Goal: Use online tool/utility: Use online tool/utility

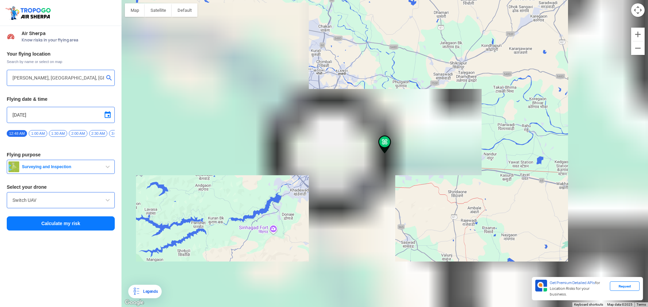
type input "Manjri-Hadapsar Rd, Manjri, Manjari Budruk, Pune, Maharashtra 412307, India"
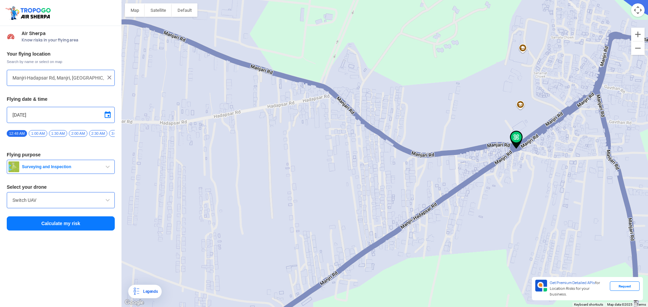
drag, startPoint x: 331, startPoint y: 189, endPoint x: 448, endPoint y: 194, distance: 117.5
click at [448, 194] on div at bounding box center [384, 153] width 526 height 307
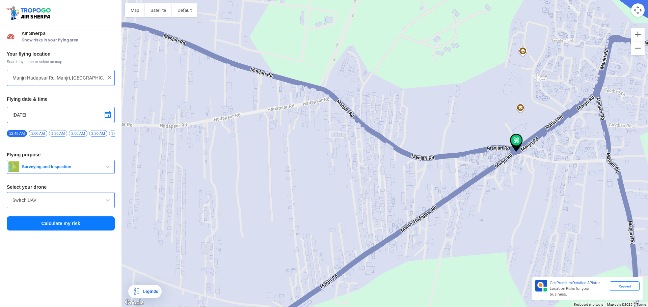
click at [51, 80] on input "Manjri-Hadapsar Rd, Manjri, Manjari Budruk, Pune, Maharashtra 412307, India" at bounding box center [57, 78] width 91 height 8
click at [111, 79] on img at bounding box center [109, 77] width 7 height 7
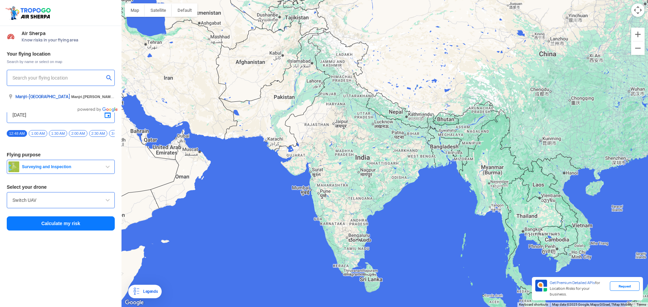
click at [56, 77] on input "text" at bounding box center [57, 78] width 91 height 8
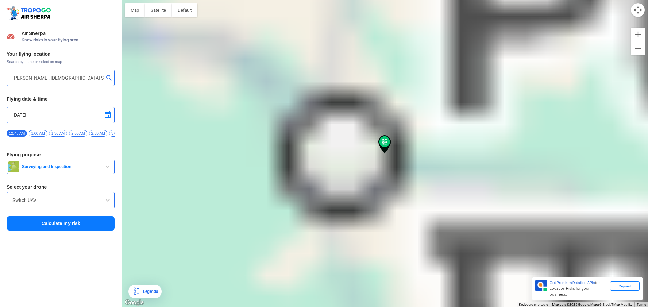
type input "[STREET_ADDRESS][PERSON_NAME]"
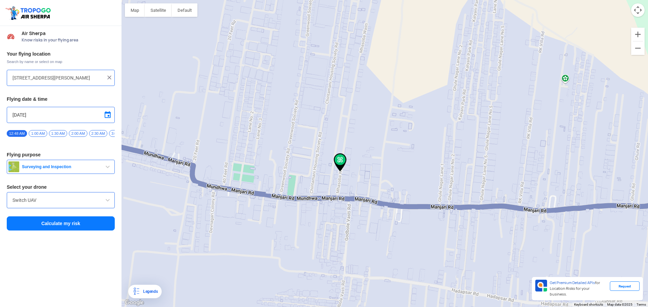
click at [53, 117] on input "[DATE]" at bounding box center [60, 115] width 96 height 8
click at [27, 155] on span "15" at bounding box center [27, 156] width 8 height 8
drag, startPoint x: 60, startPoint y: 134, endPoint x: 64, endPoint y: 135, distance: 3.8
click at [64, 135] on span "1:30 AM" at bounding box center [58, 133] width 18 height 7
click at [15, 141] on div "12:48 AM 1:00 AM 1:30 AM 2:00 AM 2:30 AM 3:00 AM 3:30 AM 4:00 AM 4:30 AM 5:00 A…" at bounding box center [61, 136] width 108 height 12
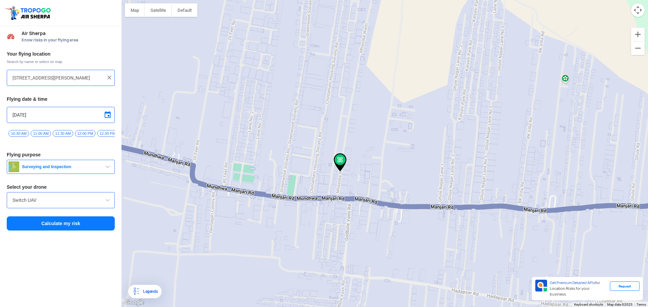
scroll to position [0, 412]
click at [34, 133] on span "11:00 AM" at bounding box center [32, 133] width 20 height 7
click at [53, 170] on span "Surveying and Inspection" at bounding box center [61, 166] width 84 height 5
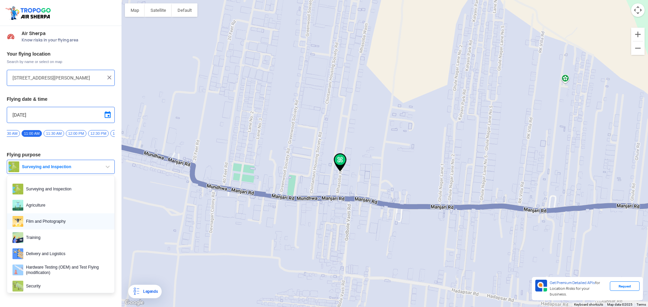
click at [72, 222] on span "Film and Photography" at bounding box center [66, 221] width 86 height 11
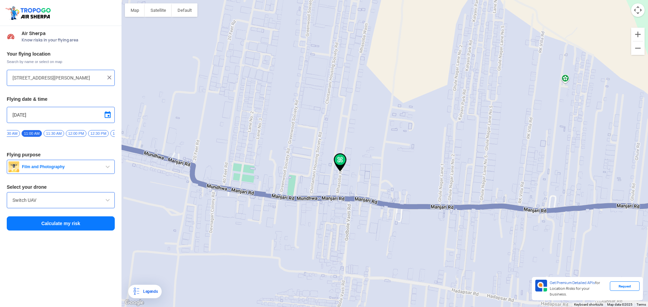
click at [107, 203] on span at bounding box center [108, 200] width 8 height 8
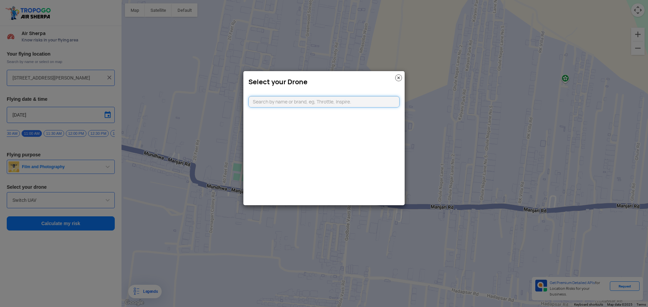
click at [294, 104] on input "text" at bounding box center [323, 101] width 151 height 11
type input "n"
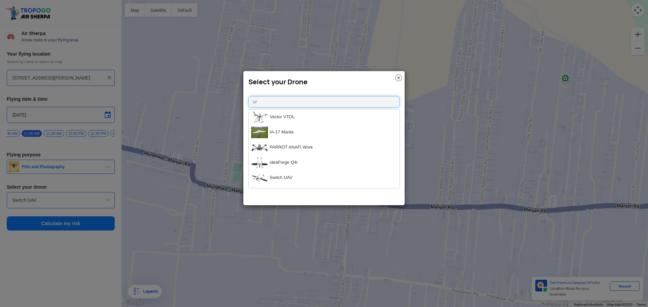
type input "o"
type input "mini"
click at [301, 162] on li "DJI Mini2" at bounding box center [324, 162] width 151 height 15
type input "DJI Mini2"
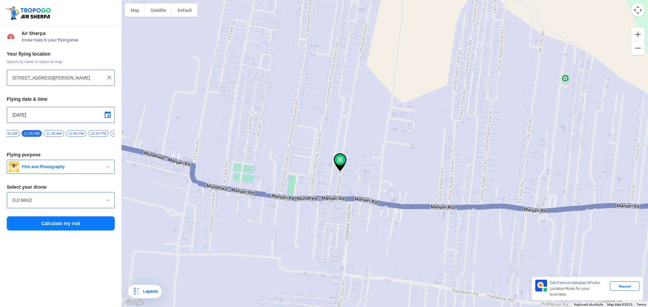
click at [61, 226] on button "Calculate my risk" at bounding box center [61, 224] width 108 height 14
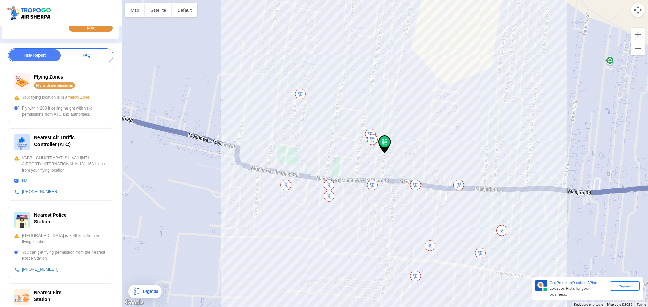
scroll to position [135, 0]
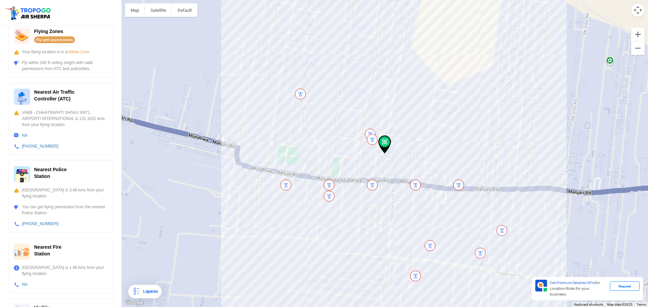
click at [91, 213] on div "Nearest Police Station Mundhwa is 3.49 kms from your flying location You can ge…" at bounding box center [60, 197] width 105 height 72
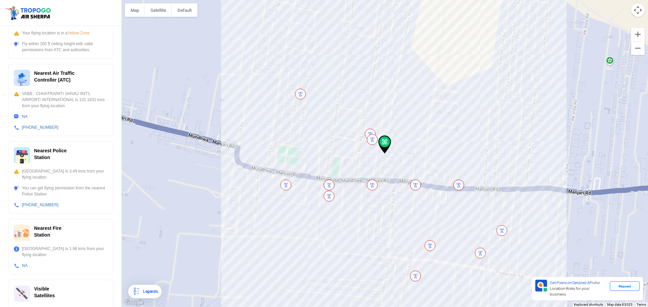
scroll to position [164, 0]
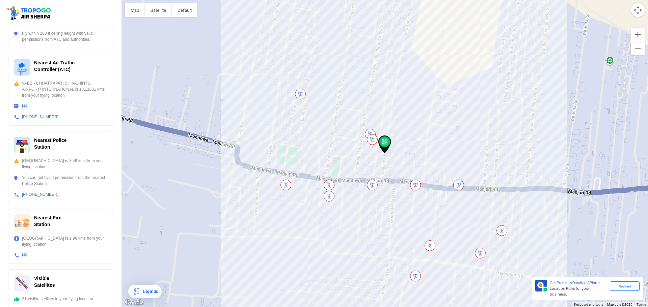
click at [36, 279] on span "Visible Satellites" at bounding box center [44, 282] width 21 height 12
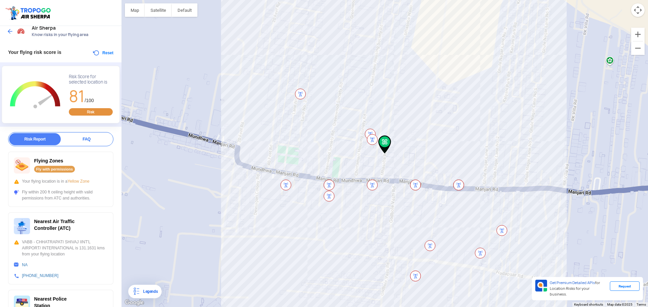
scroll to position [0, 0]
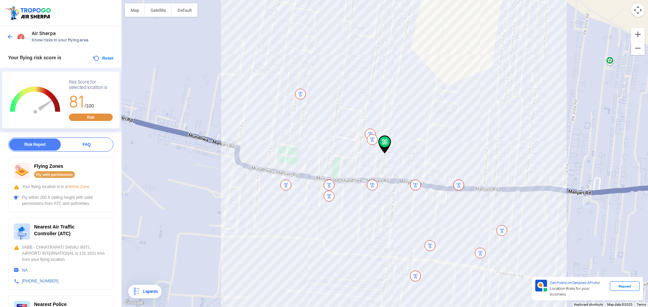
click at [88, 144] on div "FAQ" at bounding box center [87, 145] width 52 height 12
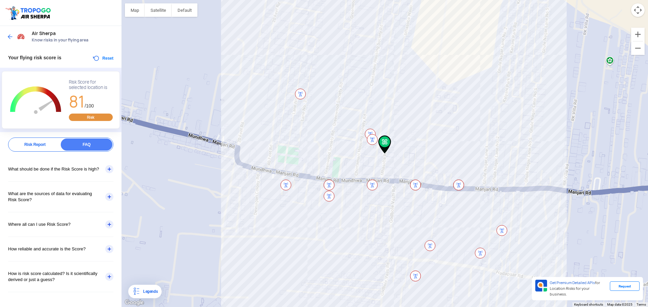
click at [67, 171] on div "What should be done if the Risk Score is high?" at bounding box center [60, 169] width 105 height 24
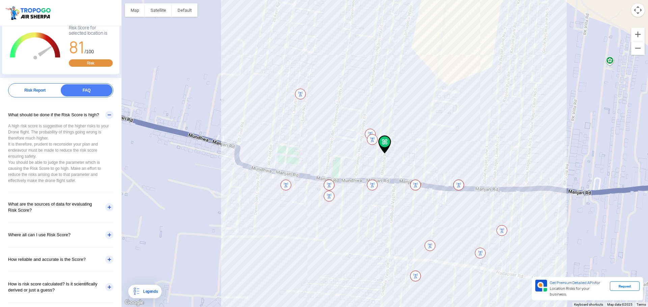
scroll to position [55, 0]
click at [59, 211] on div "What are the sources of data for evaluating Risk Score?" at bounding box center [60, 206] width 105 height 30
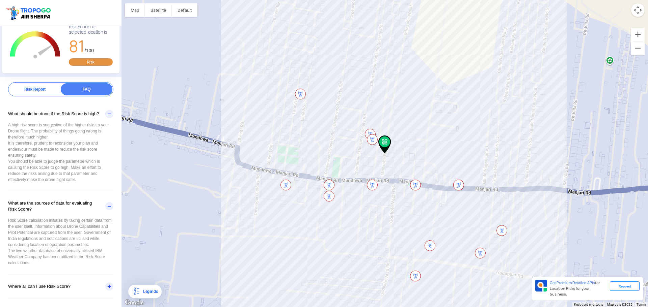
scroll to position [108, 0]
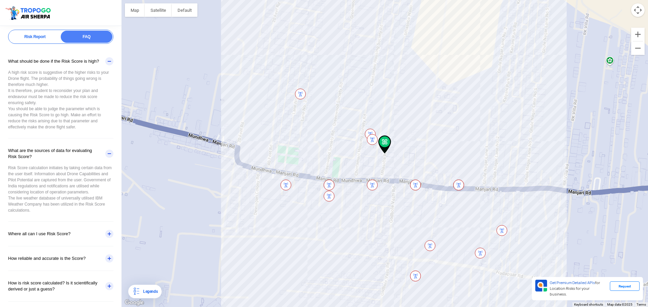
click at [71, 231] on div "Where all can I use Risk Score?" at bounding box center [60, 234] width 105 height 24
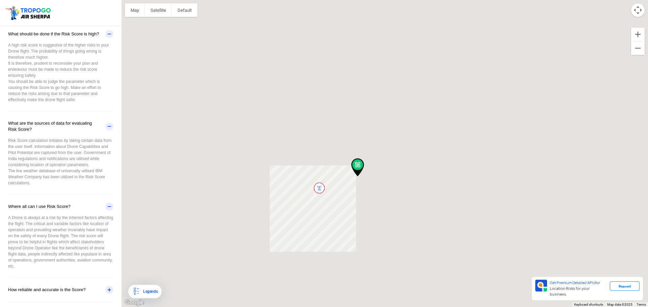
scroll to position [167, 0]
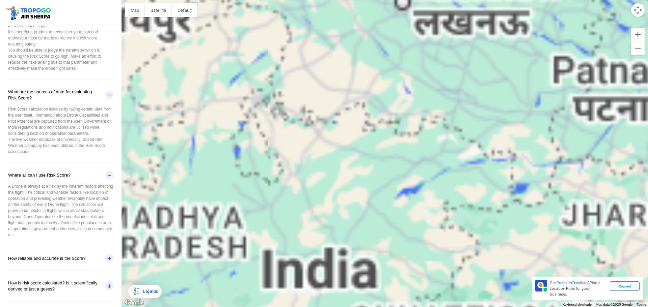
drag, startPoint x: 328, startPoint y: 300, endPoint x: 321, endPoint y: 153, distance: 146.6
click at [321, 158] on div at bounding box center [384, 153] width 526 height 307
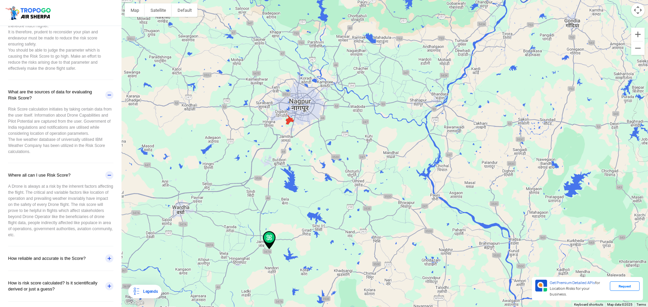
drag, startPoint x: 266, startPoint y: 257, endPoint x: 332, endPoint y: 144, distance: 131.1
click at [332, 146] on div at bounding box center [384, 153] width 526 height 307
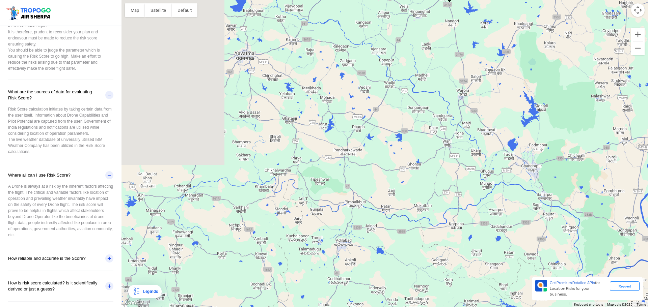
drag, startPoint x: 459, startPoint y: 76, endPoint x: 375, endPoint y: 287, distance: 227.6
click at [376, 289] on div at bounding box center [384, 153] width 526 height 307
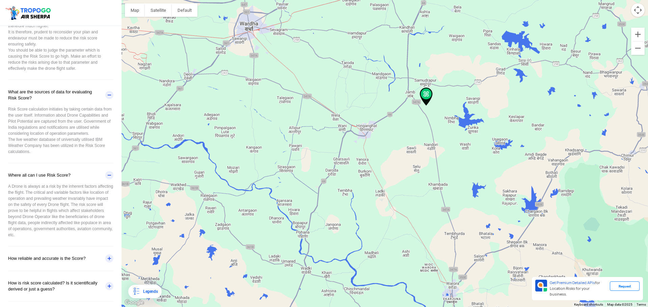
drag, startPoint x: 431, startPoint y: 86, endPoint x: 421, endPoint y: 133, distance: 48.6
click at [421, 133] on div at bounding box center [384, 153] width 526 height 307
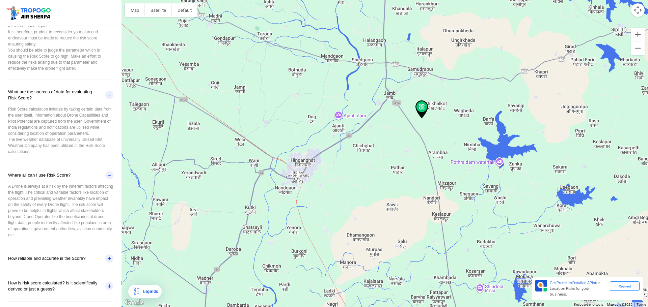
click at [426, 108] on img at bounding box center [421, 110] width 13 height 18
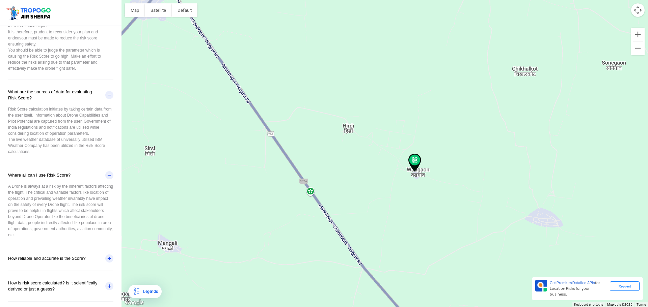
click at [56, 266] on div "How reliable and accurate is the Score?" at bounding box center [60, 259] width 105 height 24
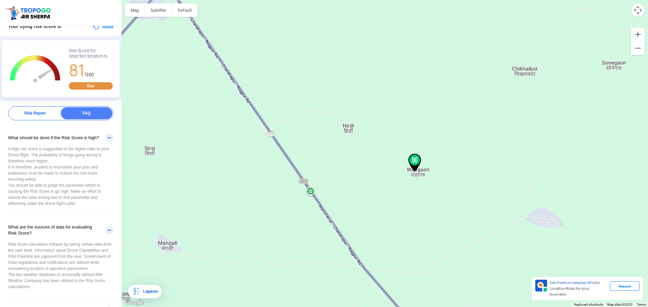
scroll to position [0, 0]
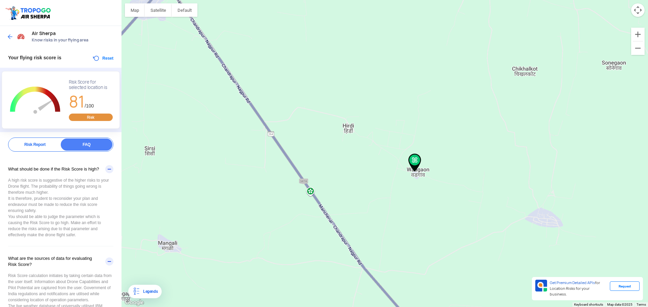
drag, startPoint x: 27, startPoint y: 231, endPoint x: 79, endPoint y: 233, distance: 52.7
click at [83, 236] on div "A high risk score is suggestive of the higher risks to your Drone flight. The p…" at bounding box center [60, 211] width 105 height 69
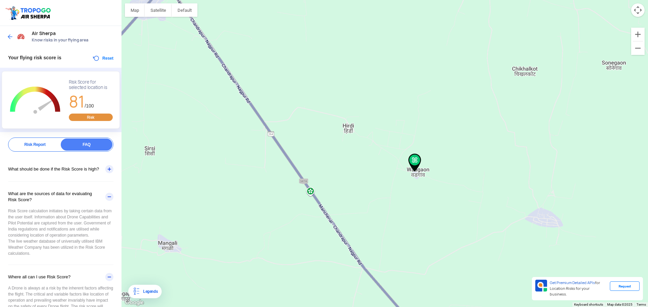
click at [37, 143] on div "Risk Report" at bounding box center [35, 145] width 52 height 12
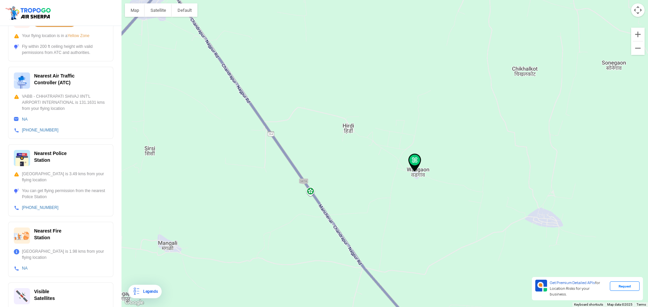
scroll to position [164, 0]
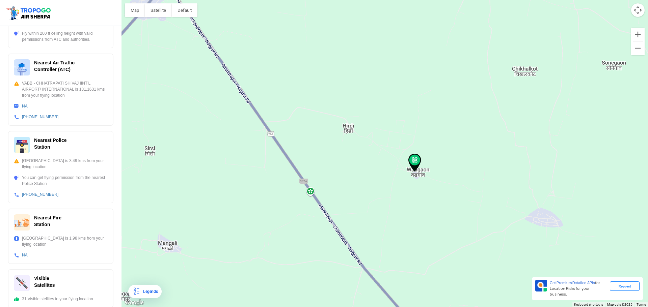
click at [70, 221] on div "Nearest Fire Station" at bounding box center [61, 223] width 94 height 16
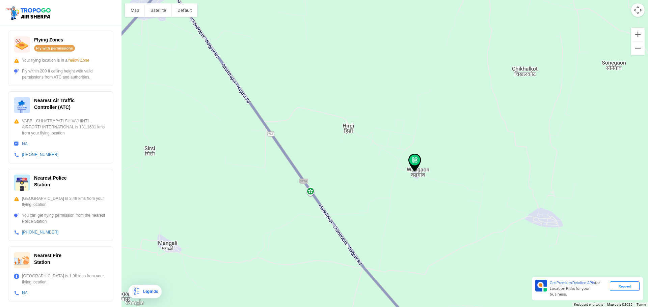
scroll to position [63, 0]
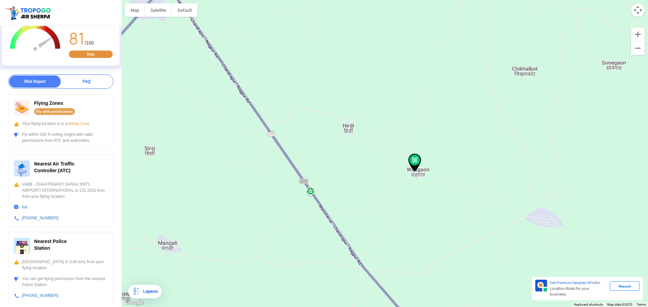
click at [67, 112] on div "Fly with permissions" at bounding box center [54, 111] width 41 height 7
click at [44, 111] on div "Fly with permissions" at bounding box center [54, 111] width 41 height 7
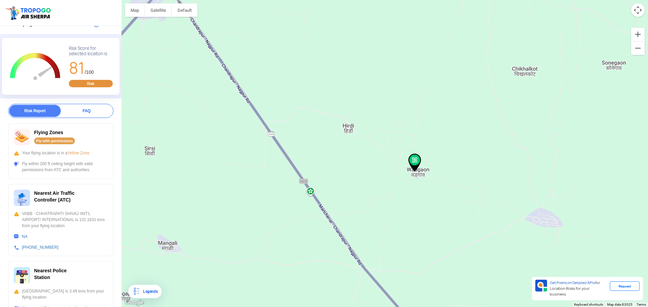
scroll to position [101, 0]
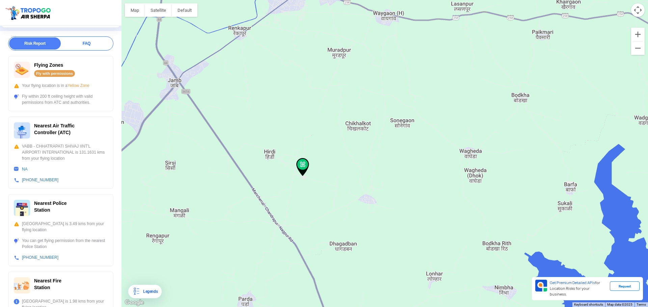
click at [77, 146] on div "VABB - CHHATRAPATI SHIVAJ IINT'L AIRPORT/ INTERNATIONAL is 131.1631 kms from yo…" at bounding box center [61, 152] width 94 height 18
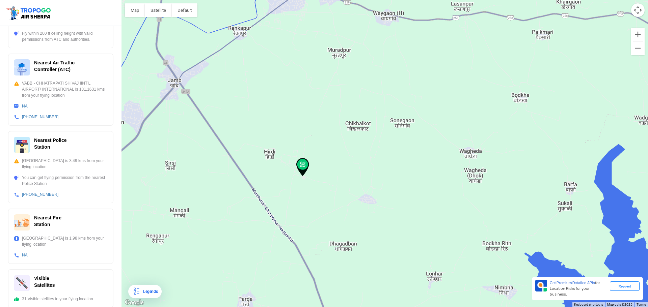
scroll to position [0, 0]
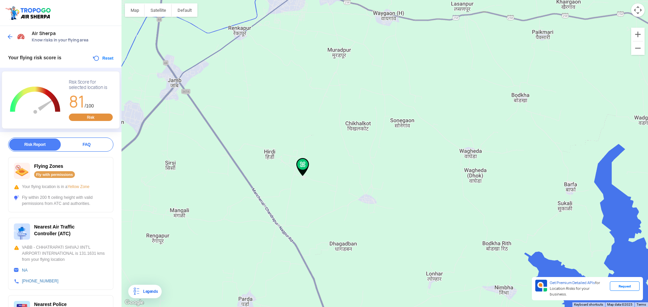
click at [10, 37] on img at bounding box center [10, 36] width 7 height 7
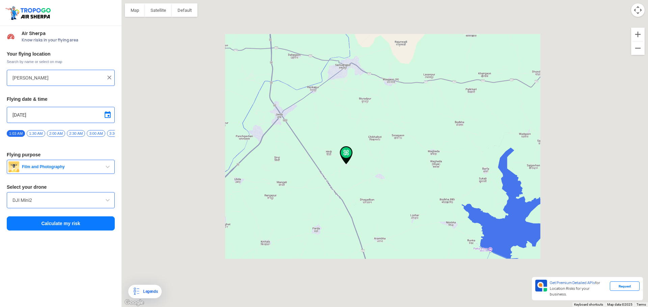
type input "[STREET_ADDRESS]"
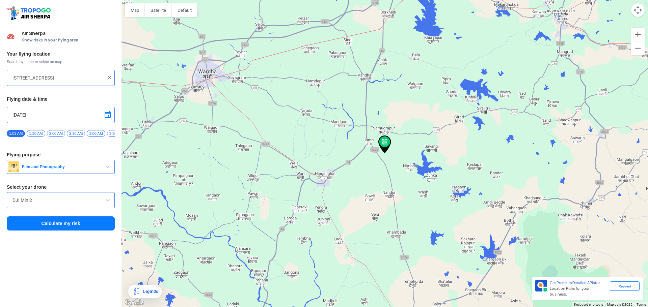
click at [48, 203] on input "DJI Mini2" at bounding box center [60, 200] width 96 height 8
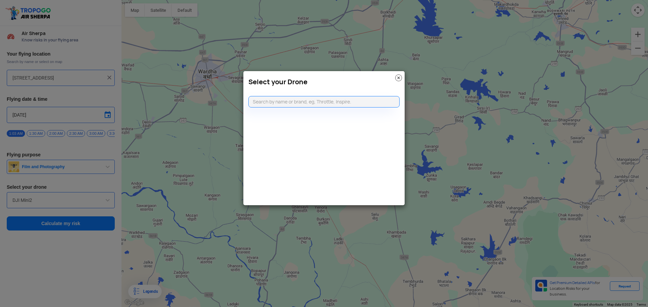
click at [400, 79] on img at bounding box center [398, 78] width 7 height 7
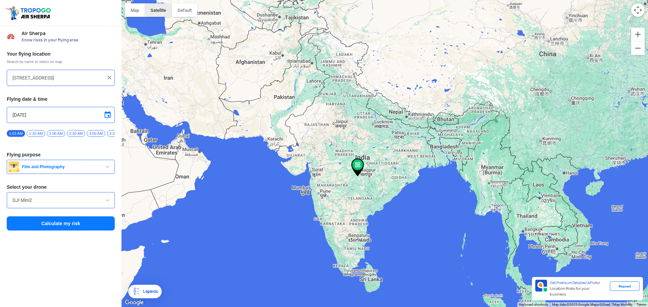
click at [164, 14] on button "Satellite" at bounding box center [158, 9] width 27 height 13
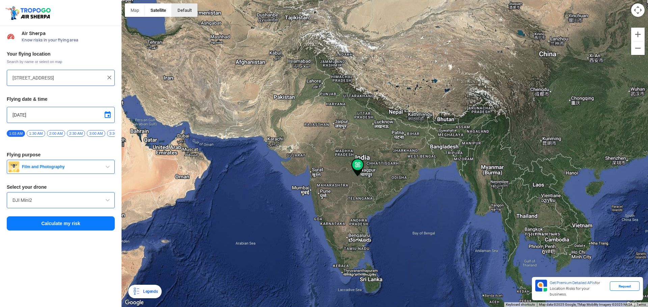
click at [187, 13] on button "button" at bounding box center [185, 9] width 26 height 13
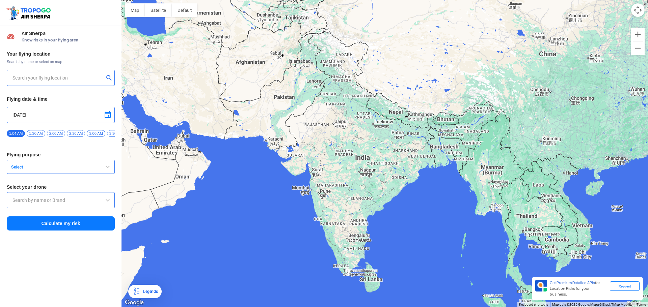
click at [63, 76] on input "text" at bounding box center [57, 78] width 91 height 8
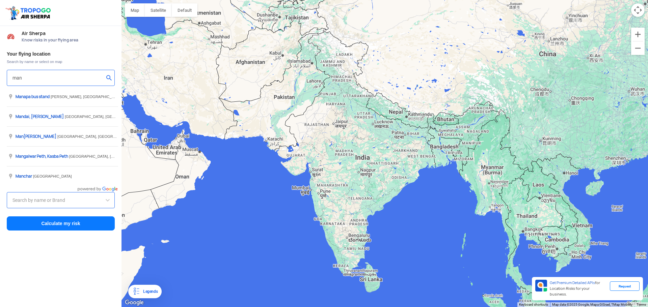
click at [67, 74] on input "man" at bounding box center [57, 78] width 91 height 8
type input "m"
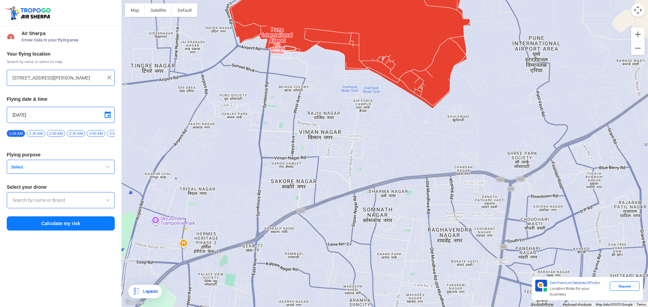
drag, startPoint x: 477, startPoint y: 183, endPoint x: 427, endPoint y: 129, distance: 73.3
click at [427, 129] on div at bounding box center [384, 153] width 526 height 307
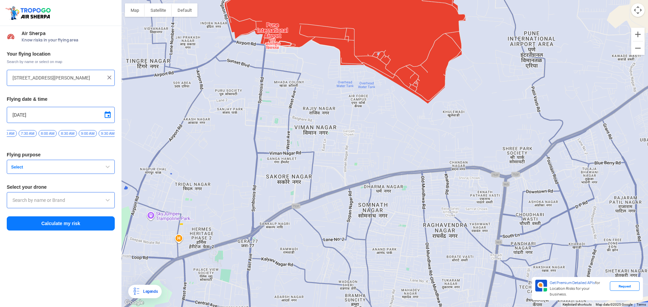
scroll to position [0, 267]
click at [33, 135] on span "8:00 AM" at bounding box center [30, 133] width 18 height 7
click at [36, 167] on span "Select" at bounding box center [50, 167] width 84 height 5
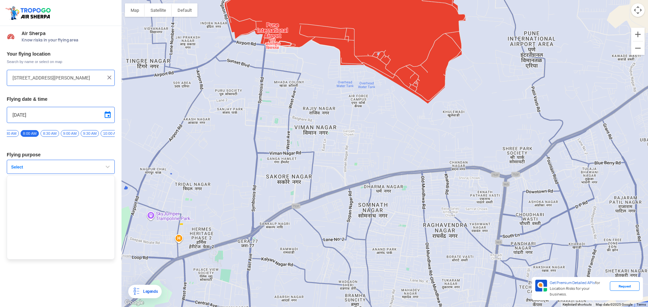
click at [66, 170] on span "Select" at bounding box center [50, 167] width 84 height 5
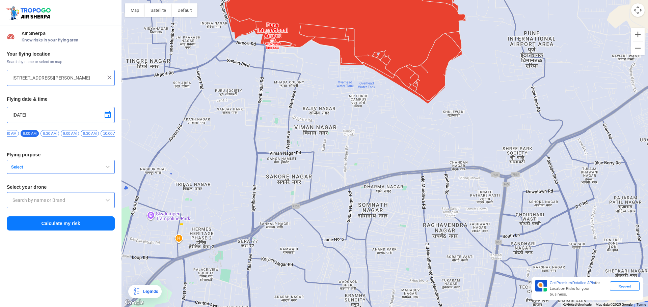
click at [75, 170] on span "Select" at bounding box center [50, 167] width 84 height 5
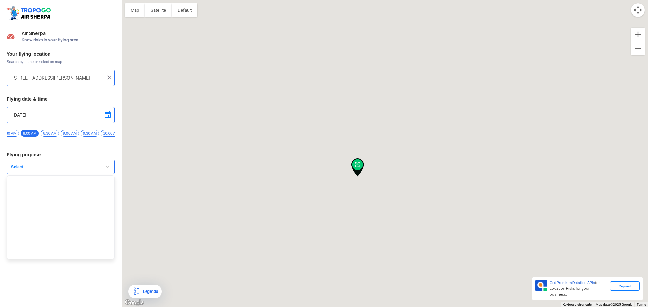
type input "[STREET_ADDRESS]"
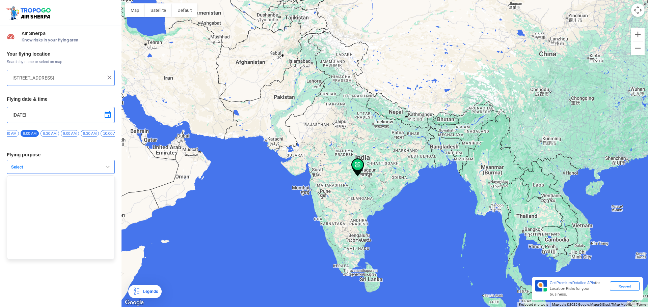
click at [105, 169] on span "button" at bounding box center [108, 167] width 8 height 8
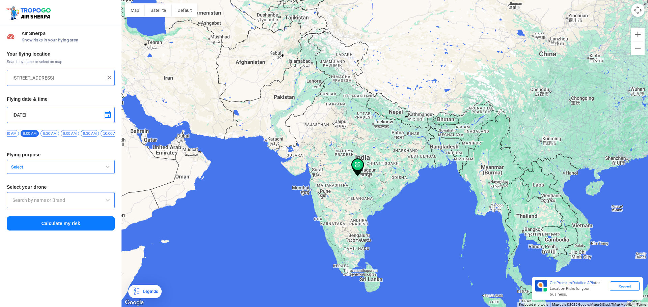
click at [99, 167] on button "Select" at bounding box center [61, 167] width 108 height 14
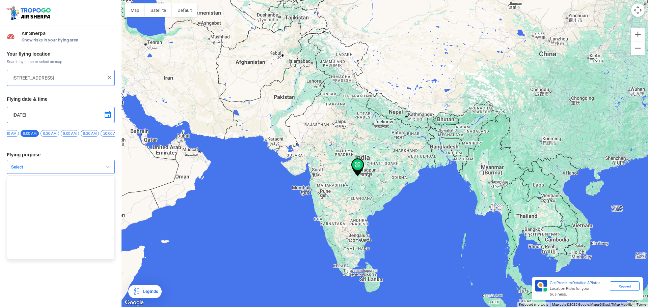
click at [82, 145] on div "Your flying location Search by name or select on map [STREET_ADDRESS] Flying da…" at bounding box center [60, 141] width 121 height 187
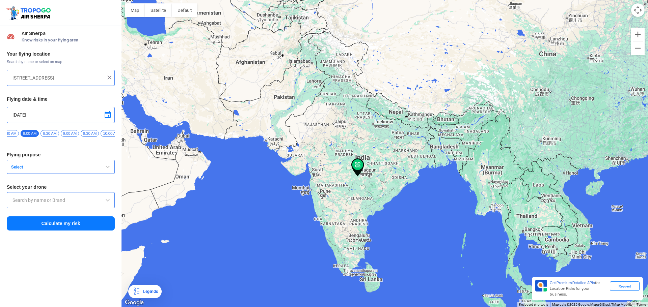
click at [86, 203] on input "text" at bounding box center [60, 200] width 96 height 8
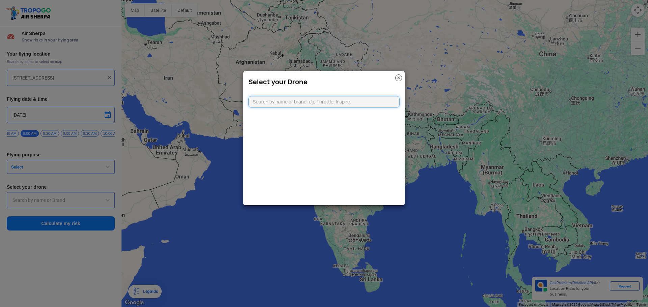
click at [294, 100] on input "text" at bounding box center [323, 101] width 151 height 11
type input "n"
drag, startPoint x: 336, startPoint y: 102, endPoint x: 173, endPoint y: 101, distance: 163.3
click at [173, 101] on modal-container "Select your Drone not Can't find your drone. Let us know by CLICKING HERE" at bounding box center [324, 153] width 648 height 307
type input "o"
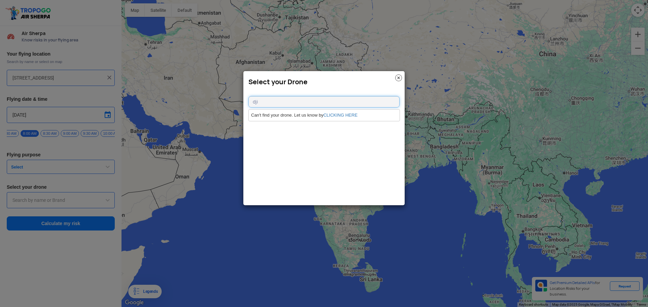
drag, startPoint x: 306, startPoint y: 105, endPoint x: 230, endPoint y: 109, distance: 76.0
click at [230, 109] on modal-container "Select your Drone dji Can't find your drone. Let us know by CLICKING HERE" at bounding box center [324, 153] width 648 height 307
type input "g"
drag, startPoint x: 300, startPoint y: 101, endPoint x: 221, endPoint y: 111, distance: 80.2
click at [221, 112] on modal-container "Select your Drone dgi Can't find your drone. Let us know by CLICKING HERE" at bounding box center [324, 153] width 648 height 307
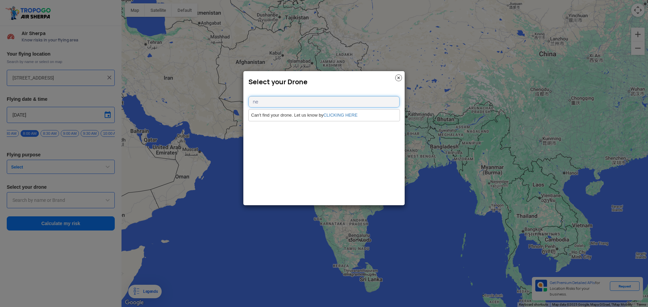
type input "n"
type input "t"
type input "dji"
click at [344, 115] on link "CLICKING HERE" at bounding box center [340, 115] width 34 height 5
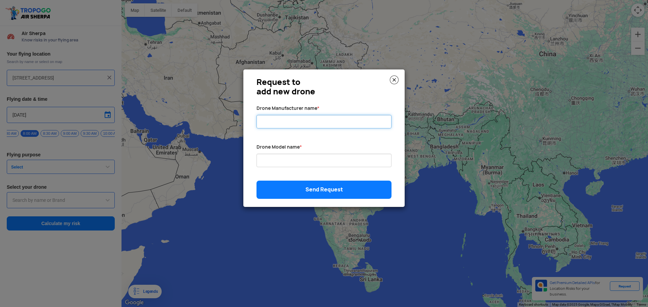
click at [310, 122] on input "Drone Manufacturer name *" at bounding box center [323, 121] width 135 height 13
type input "NOT"
click at [270, 163] on input "Drone Manufacturer name *" at bounding box center [323, 160] width 135 height 13
type input "ORO"
click at [345, 179] on div "Request to add new drone Drone Manufacturer name * NOT Drone Model name * ORO S…" at bounding box center [323, 138] width 161 height 138
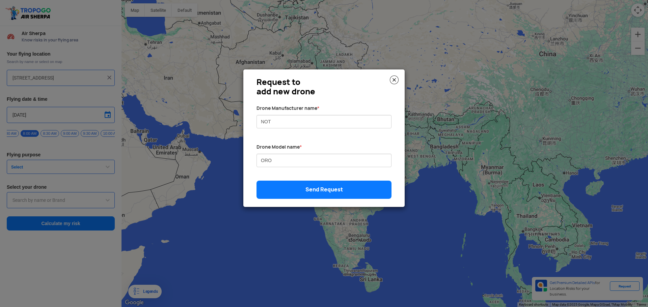
click at [348, 187] on link "Send Request" at bounding box center [323, 190] width 135 height 18
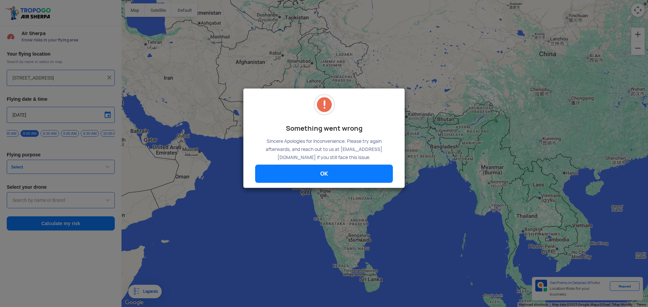
click at [350, 175] on link "OK" at bounding box center [324, 174] width 138 height 18
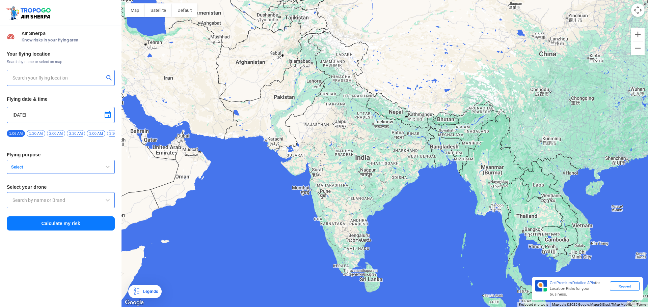
click at [91, 77] on input "text" at bounding box center [57, 78] width 91 height 8
type input "[STREET_ADDRESS]"
click at [72, 79] on input "[STREET_ADDRESS]" at bounding box center [57, 78] width 91 height 8
drag, startPoint x: 69, startPoint y: 78, endPoint x: 0, endPoint y: 81, distance: 68.9
click at [0, 81] on div "Your flying location Search by name or select on map [STREET_ADDRESS] Flying da…" at bounding box center [60, 141] width 121 height 187
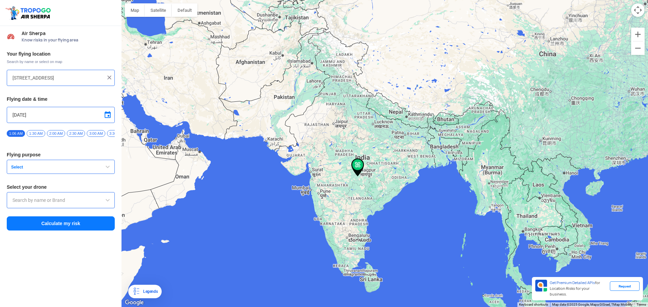
click at [112, 77] on img at bounding box center [109, 77] width 7 height 7
click at [81, 81] on input "text" at bounding box center [57, 78] width 91 height 8
type input "n"
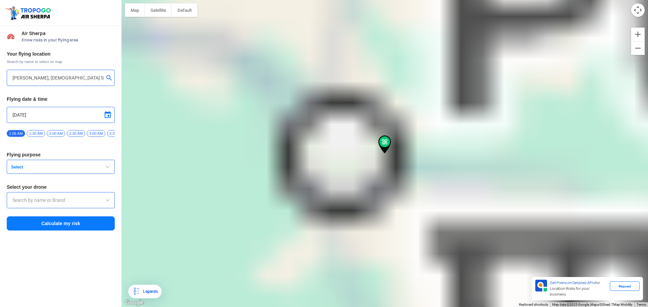
type input "[STREET_ADDRESS][PERSON_NAME]"
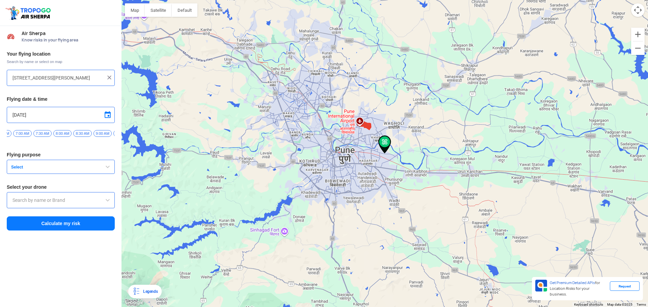
scroll to position [0, 240]
click at [62, 134] on span "8:00 AM" at bounding box center [57, 133] width 18 height 7
click at [61, 168] on span "Select" at bounding box center [50, 167] width 84 height 5
